Goal: Information Seeking & Learning: Understand process/instructions

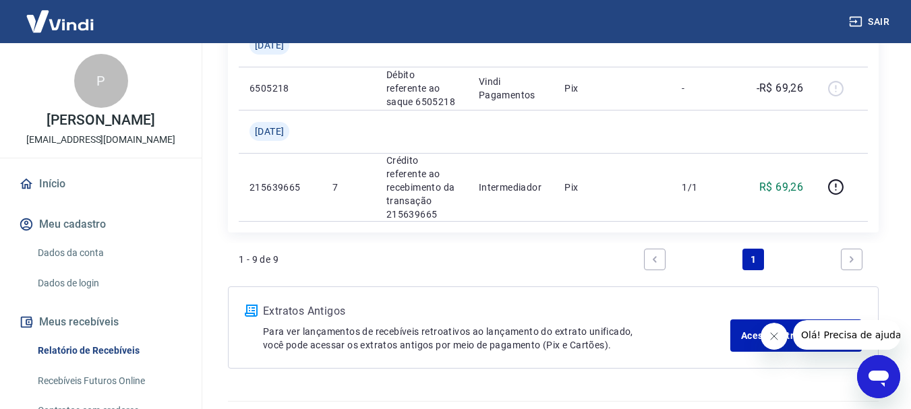
scroll to position [872, 0]
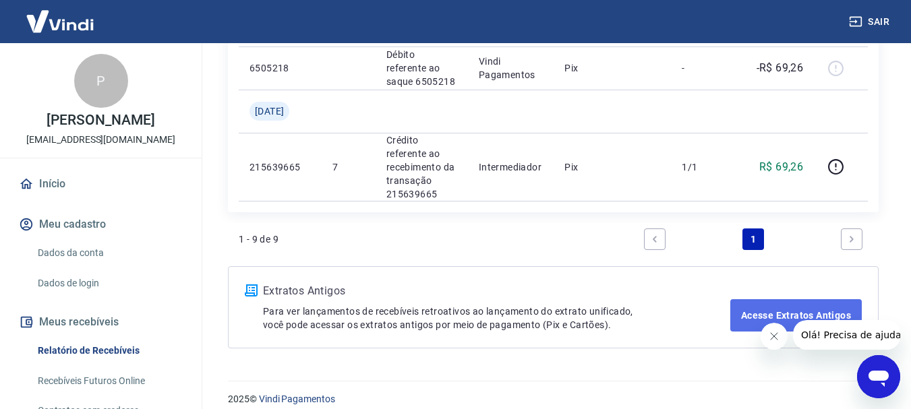
click at [782, 307] on link "Acesse Extratos Antigos" at bounding box center [795, 315] width 131 height 32
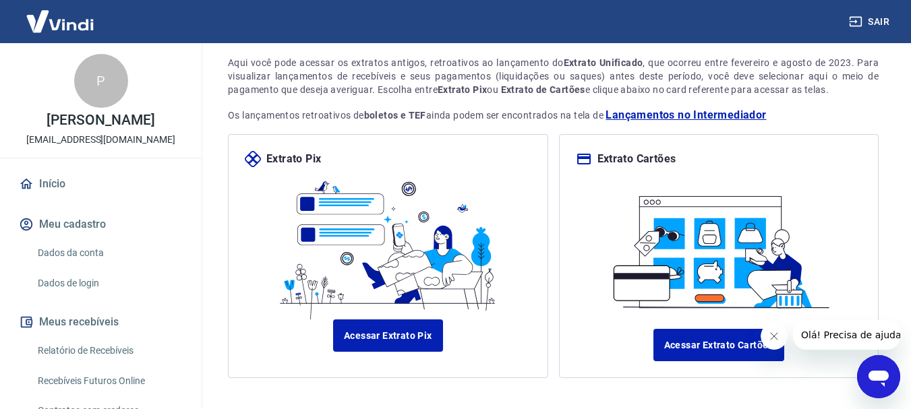
scroll to position [150, 0]
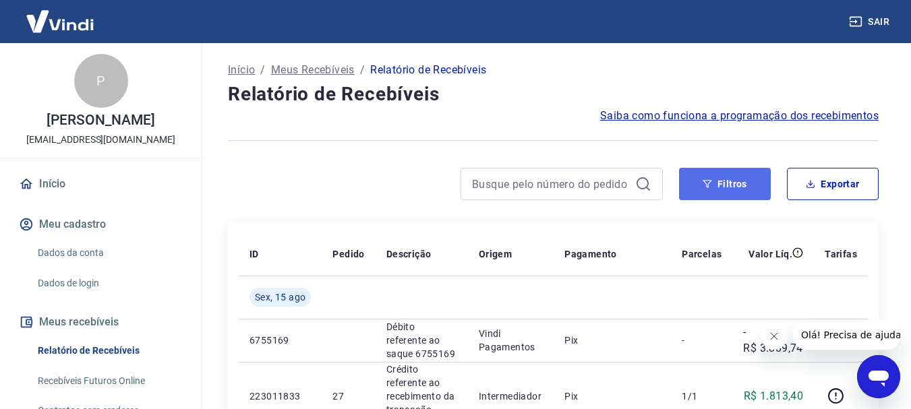
click at [704, 181] on icon "button" at bounding box center [706, 183] width 9 height 9
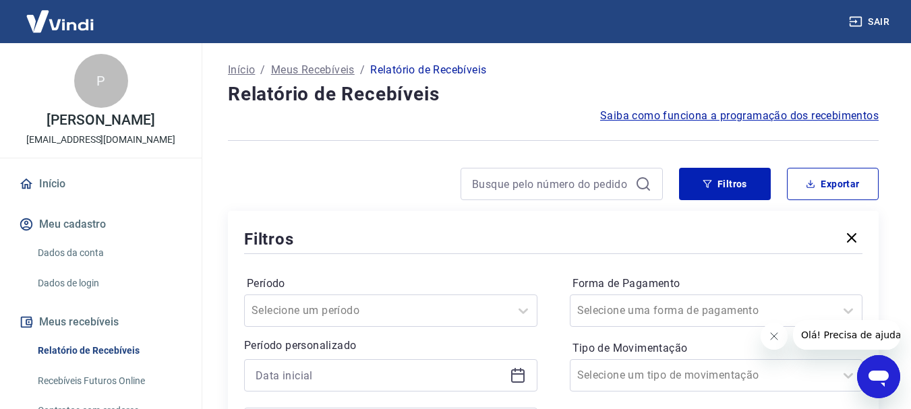
click at [856, 243] on icon "button" at bounding box center [851, 238] width 16 height 16
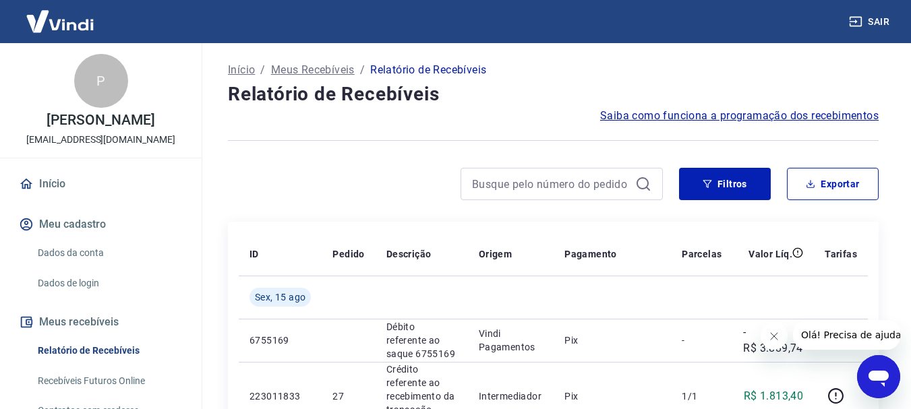
click at [737, 111] on span "Saiba como funciona a programação dos recebimentos" at bounding box center [739, 116] width 278 height 16
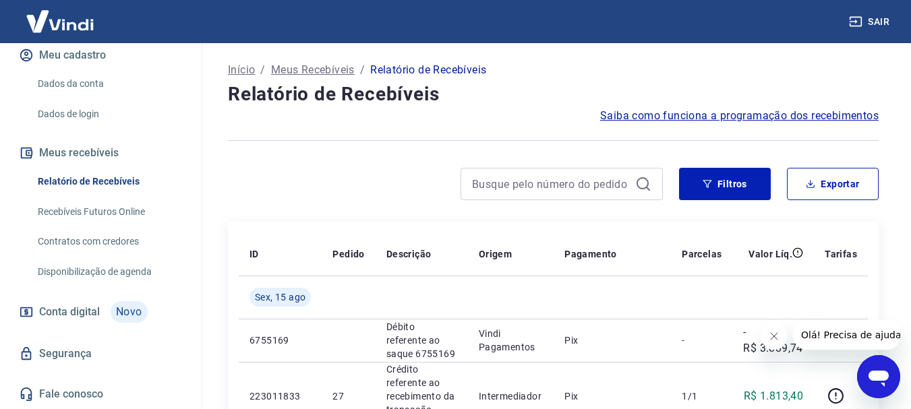
scroll to position [67, 0]
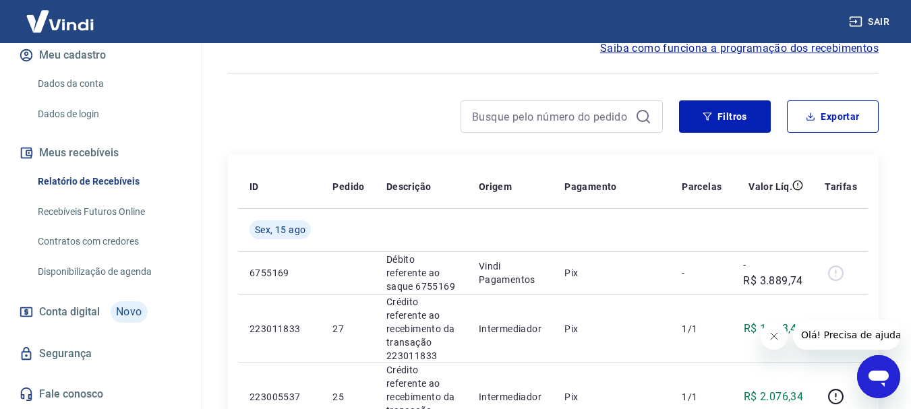
click at [80, 303] on span "Conta digital" at bounding box center [69, 312] width 61 height 19
